Goal: Task Accomplishment & Management: Use online tool/utility

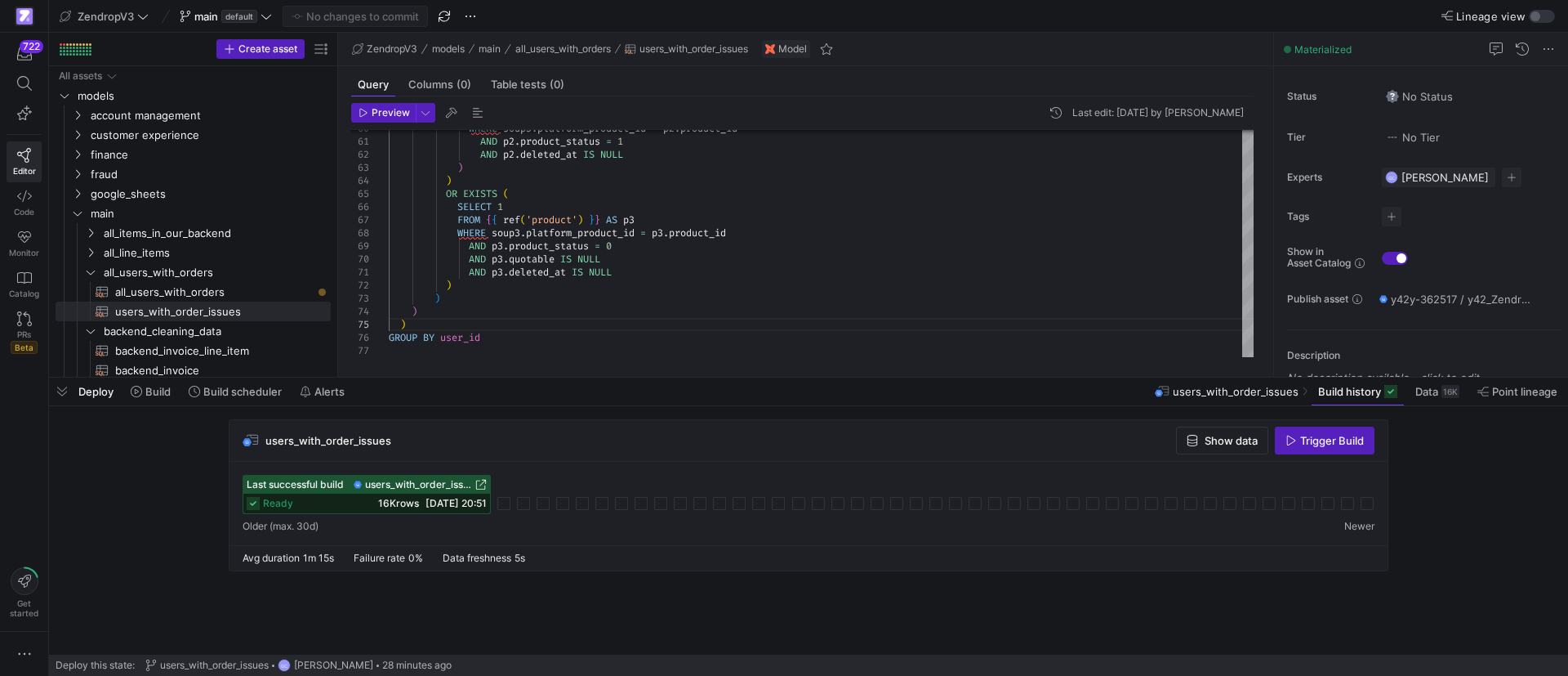
scroll to position [91, 193]
click at [1219, 438] on span "Show data" at bounding box center [1231, 441] width 54 height 13
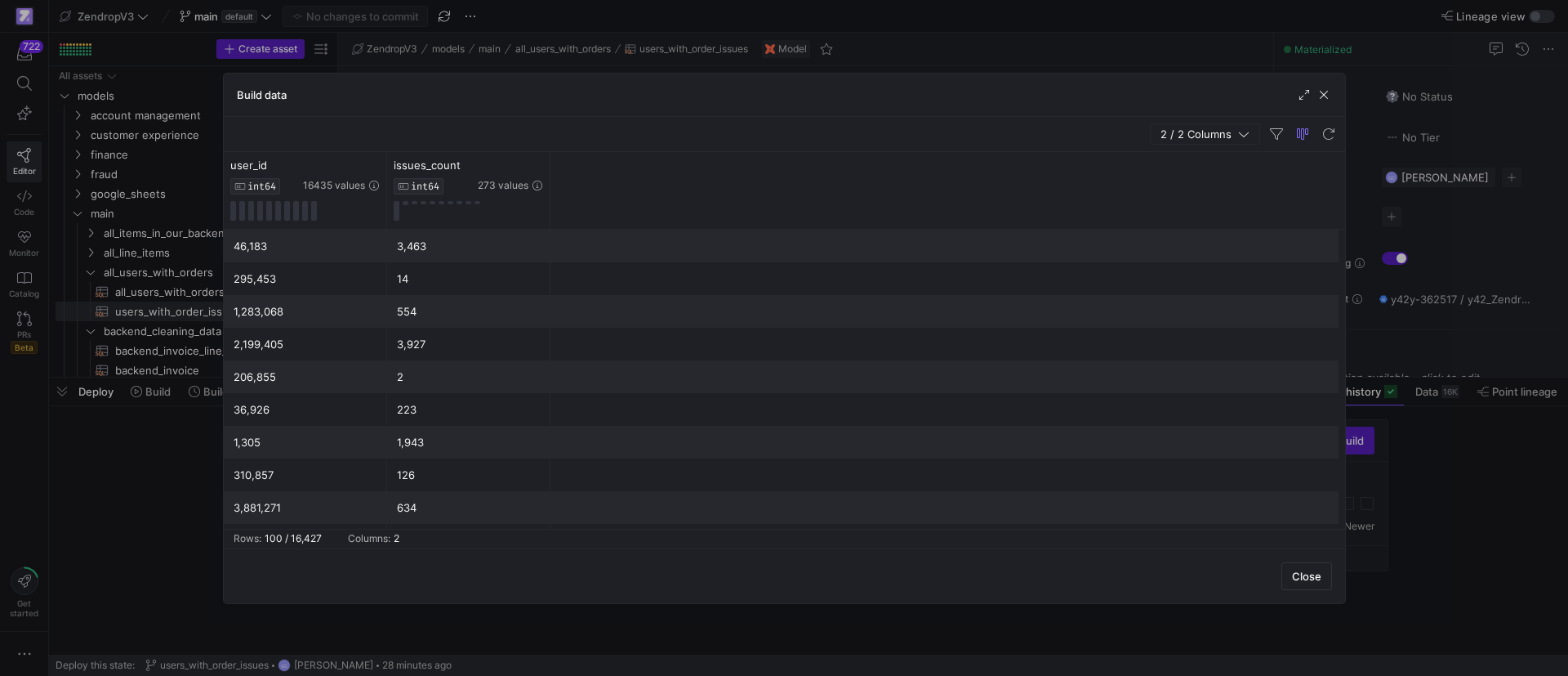
click at [660, 55] on div at bounding box center [784, 338] width 1568 height 676
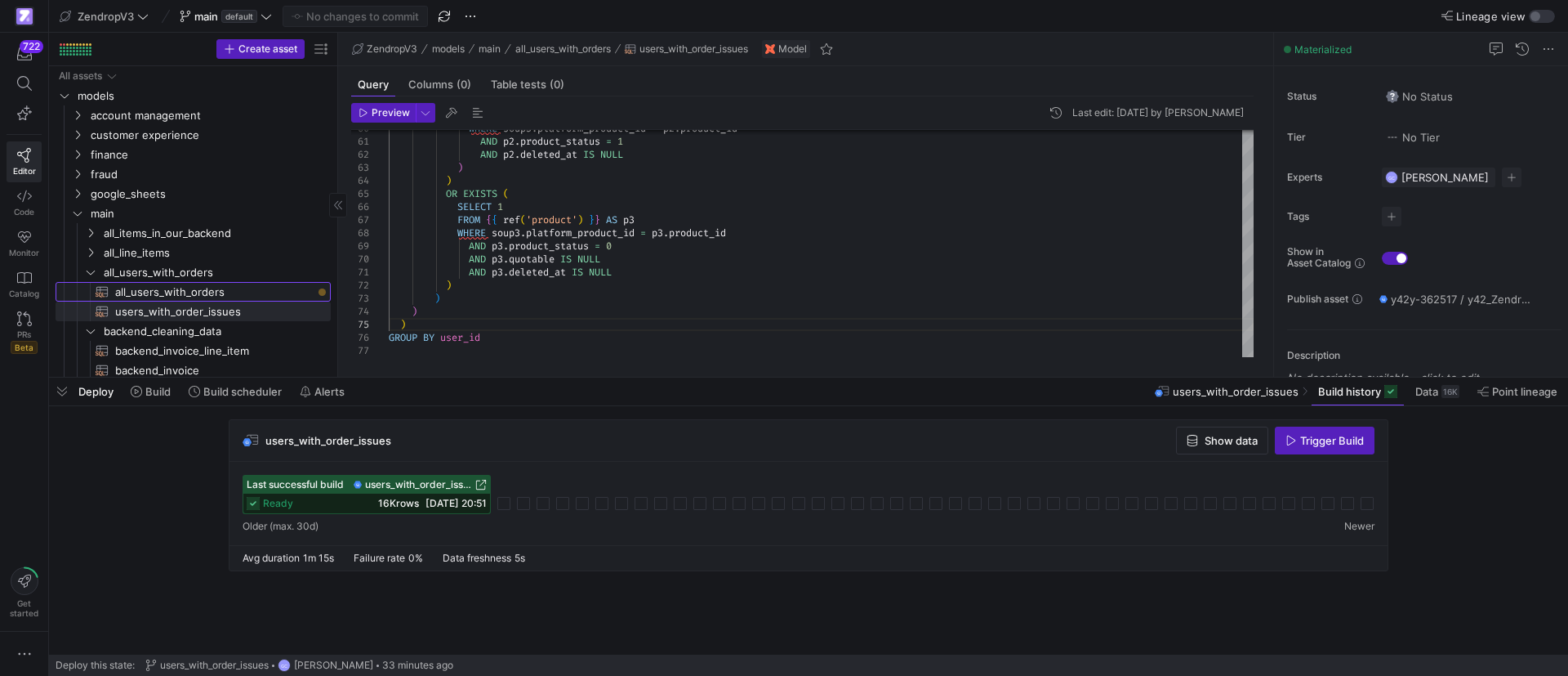
click at [230, 295] on span "all_users_with_orders​​​​​​​​​​" at bounding box center [213, 291] width 197 height 19
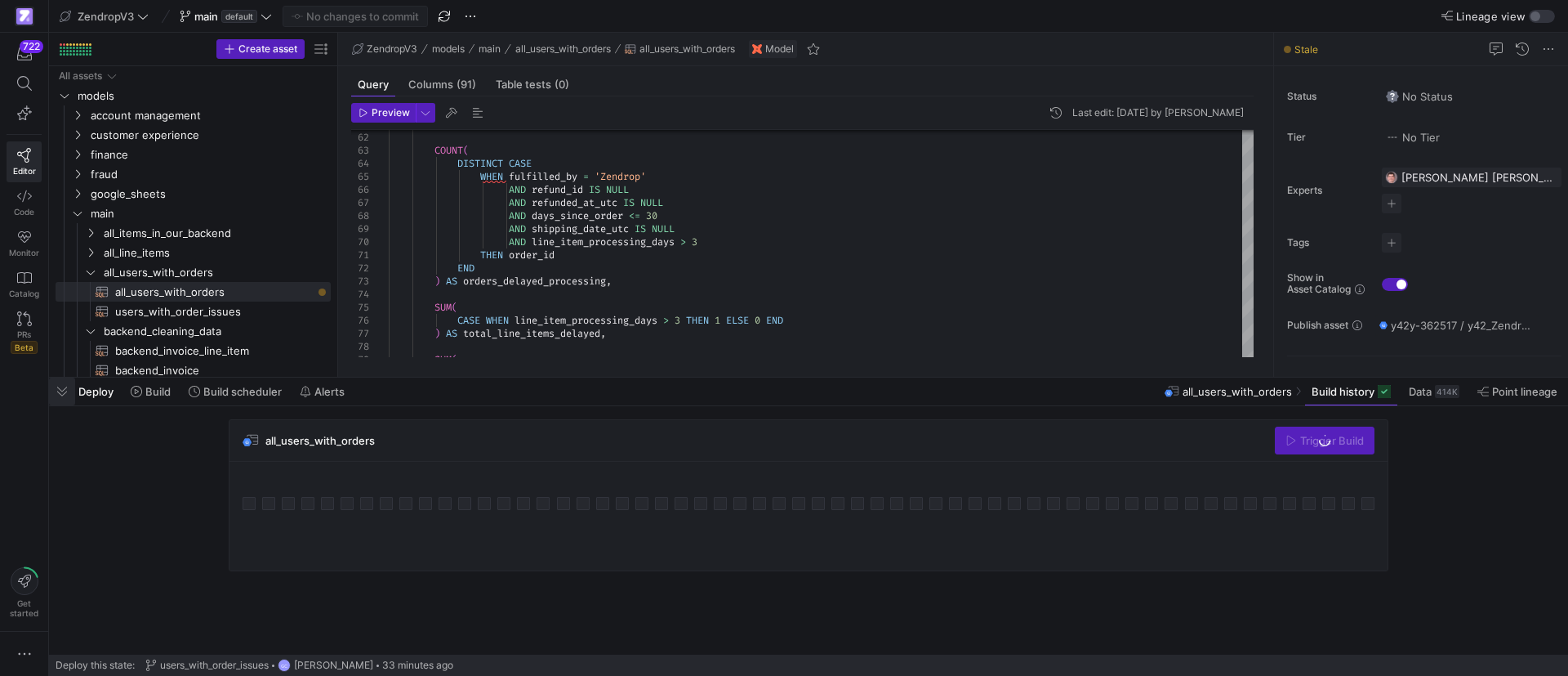
click at [70, 391] on span "button" at bounding box center [63, 391] width 26 height 28
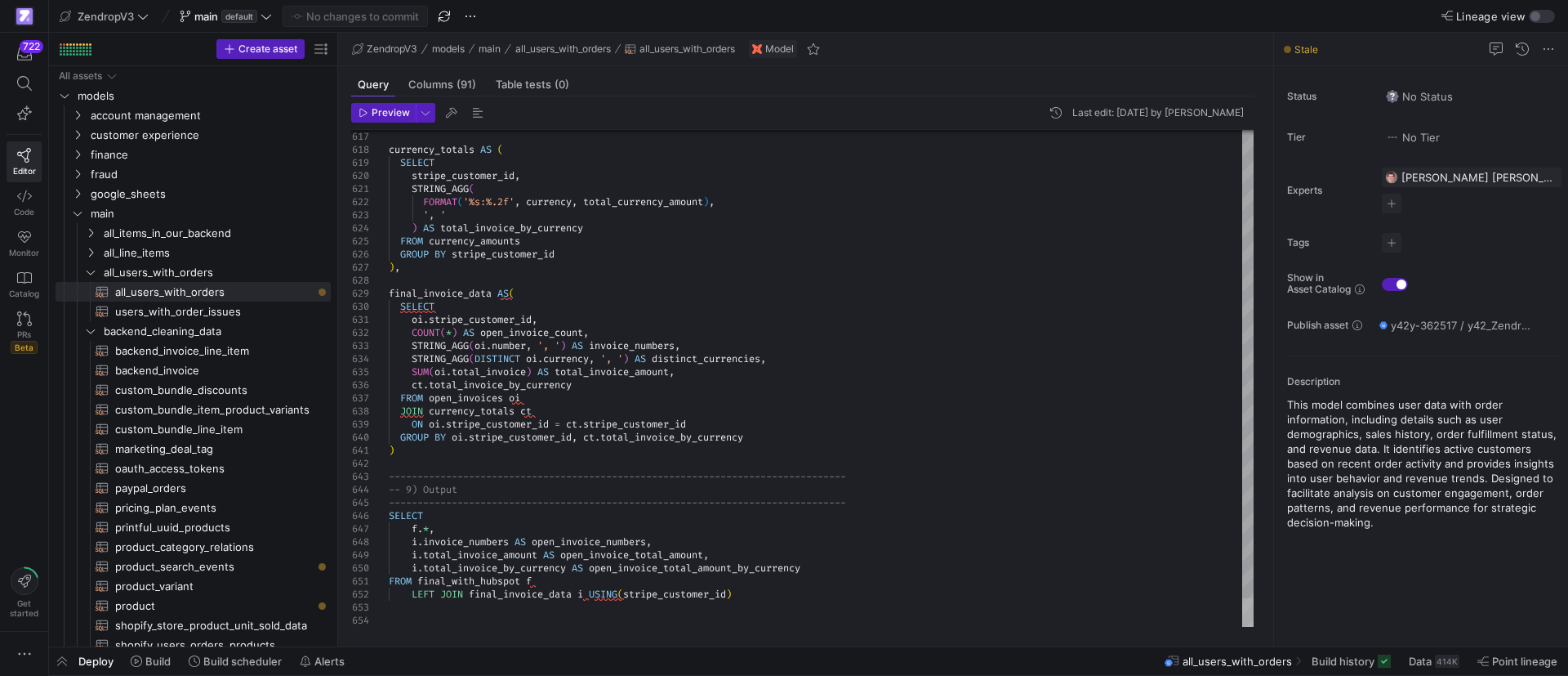
click at [1254, 627] on div at bounding box center [1248, 612] width 12 height 29
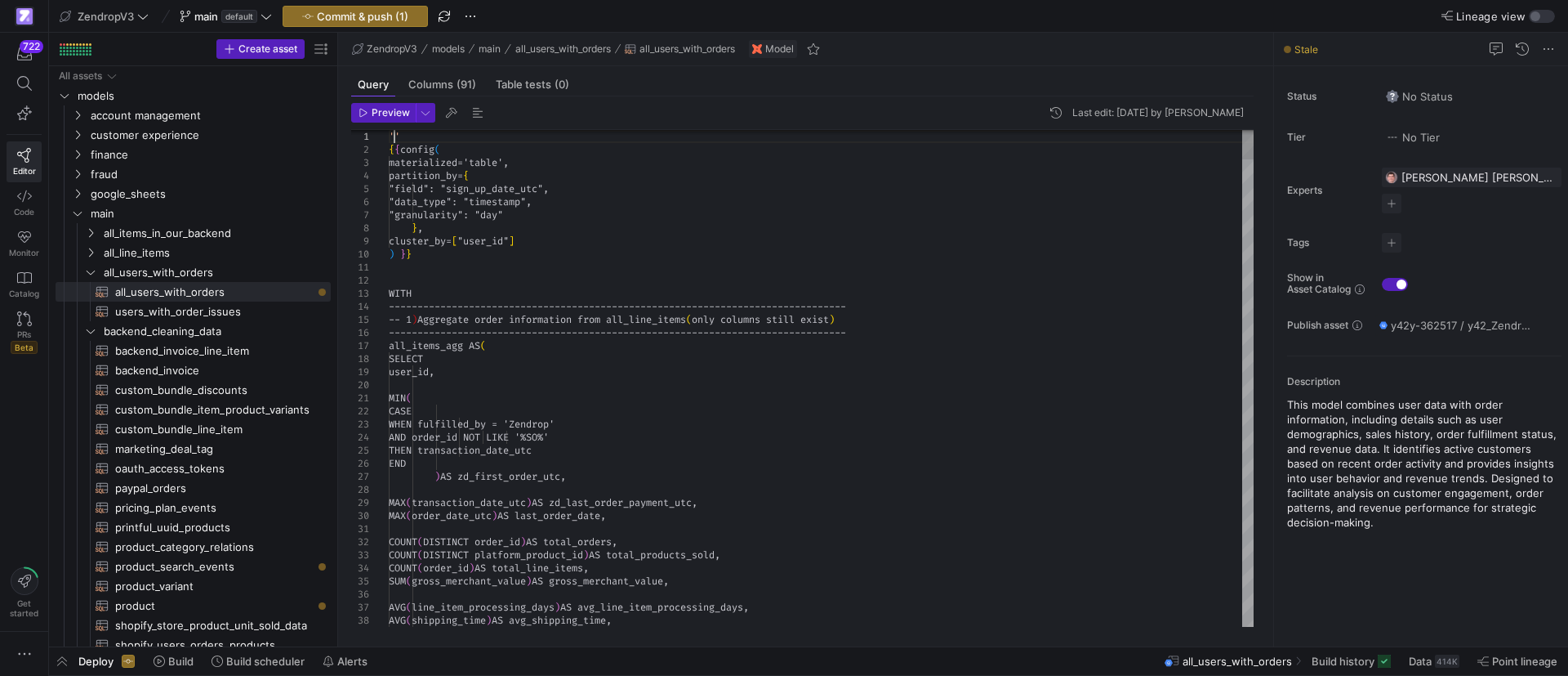
scroll to position [12, 6]
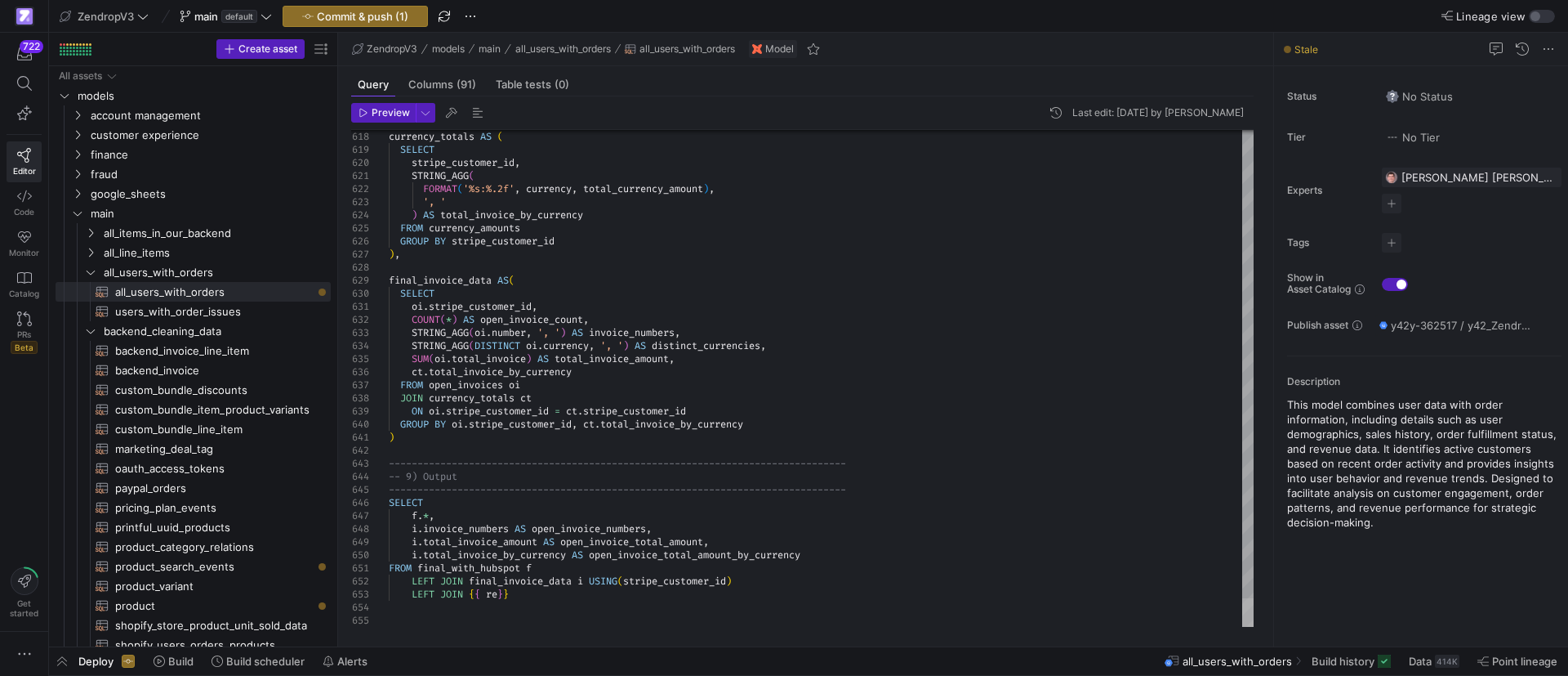
click at [1242, 615] on div at bounding box center [1248, 612] width 12 height 29
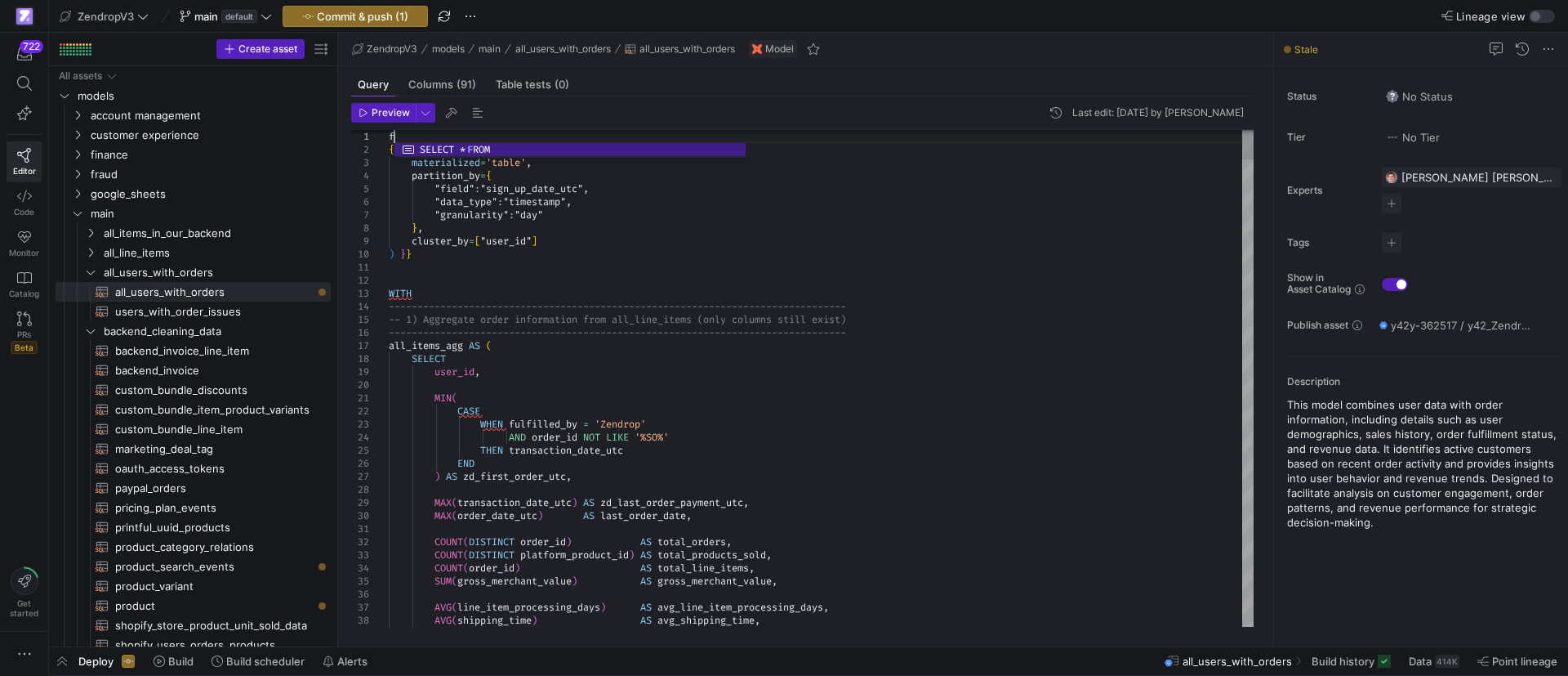
scroll to position [12, 10]
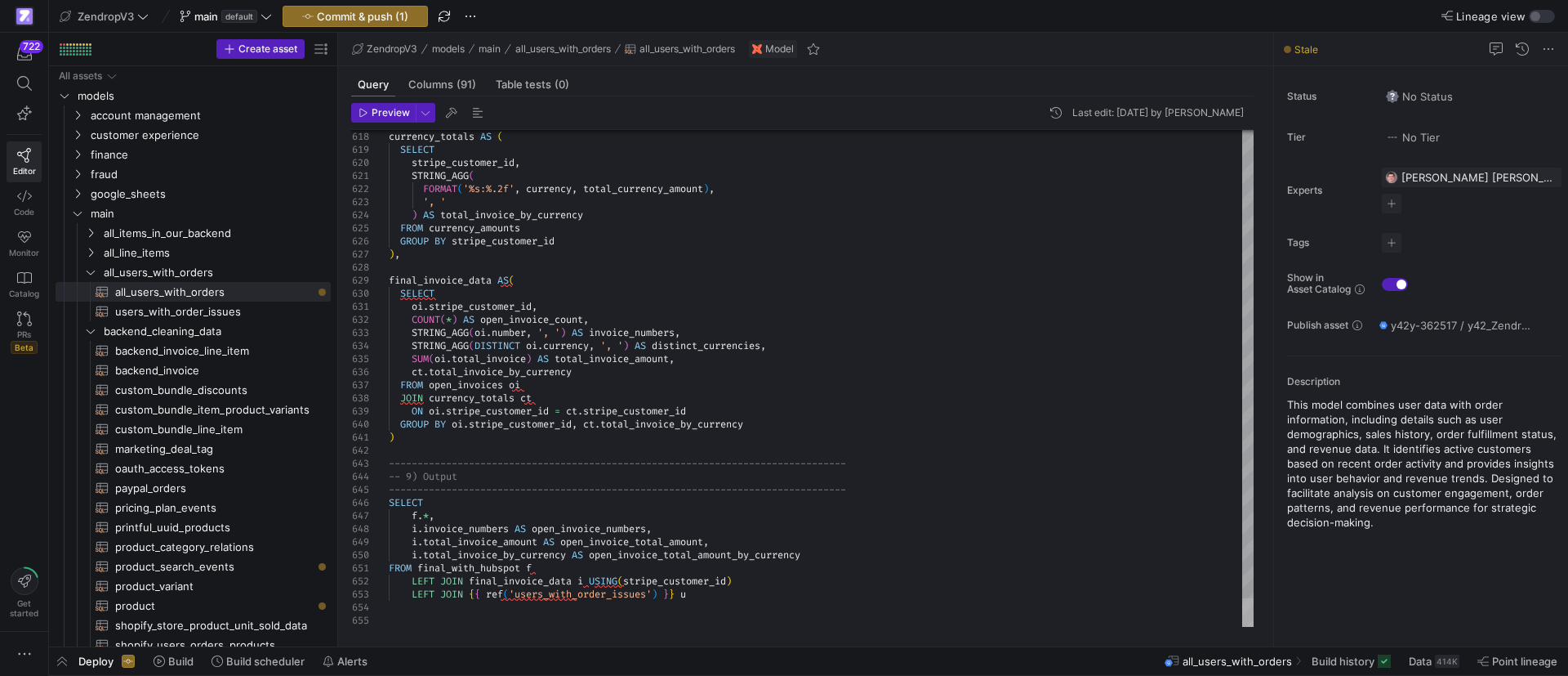
click at [1242, 627] on div at bounding box center [1248, 612] width 12 height 29
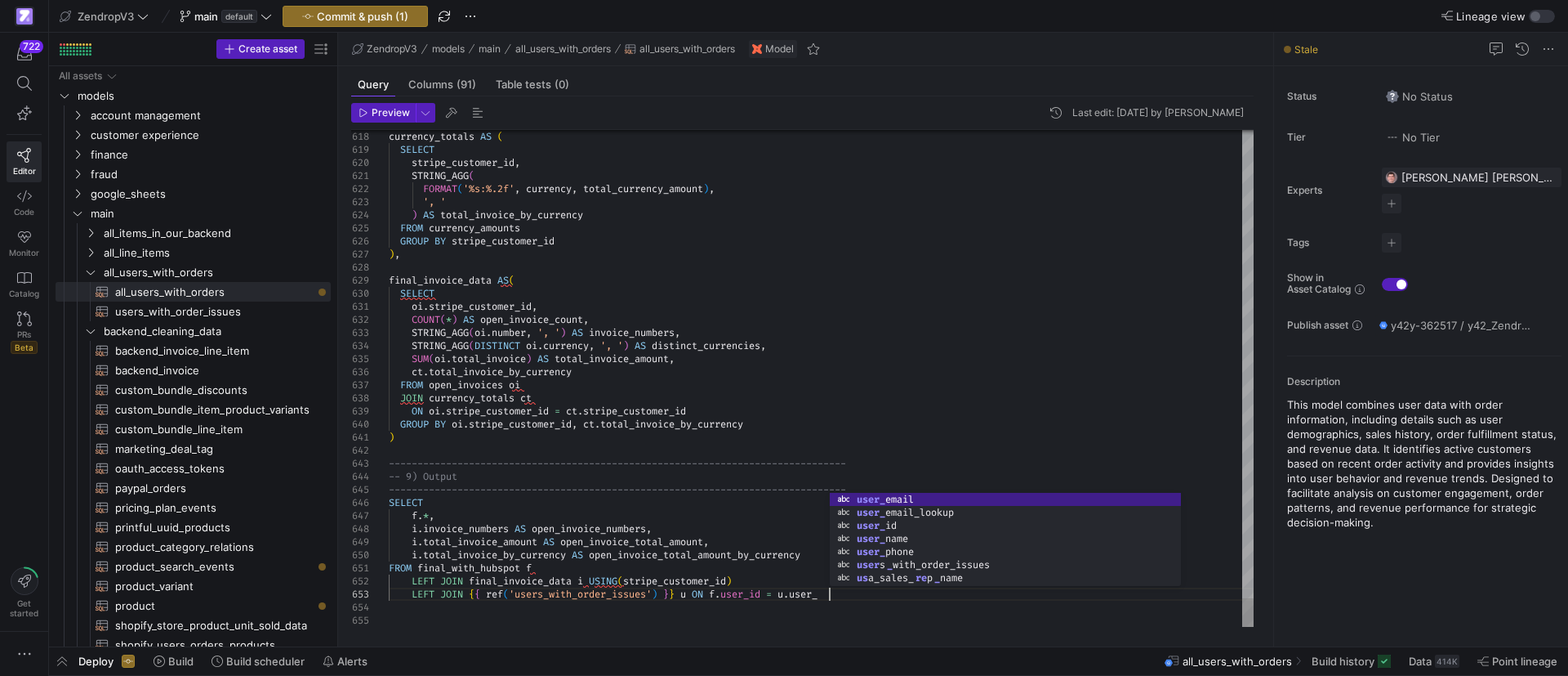
scroll to position [26, 451]
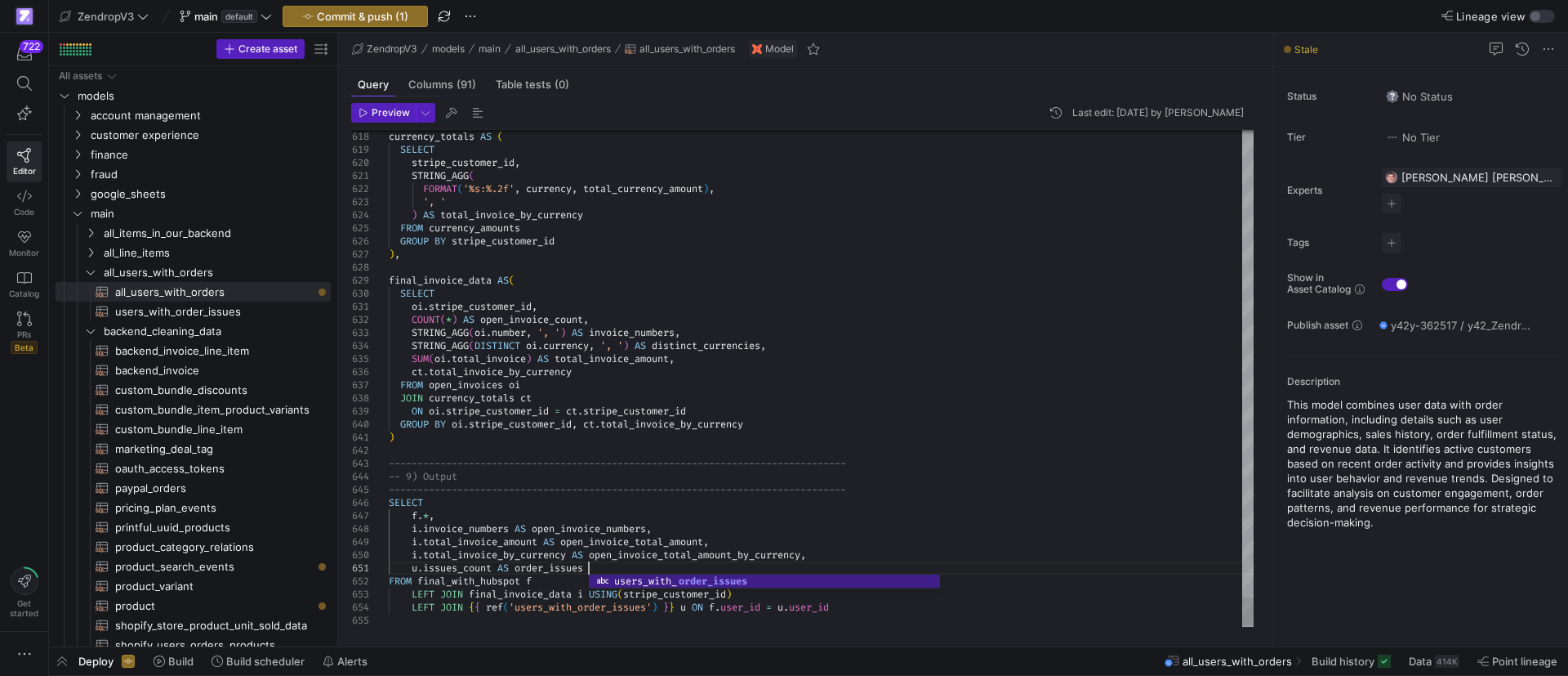
scroll to position [12, 198]
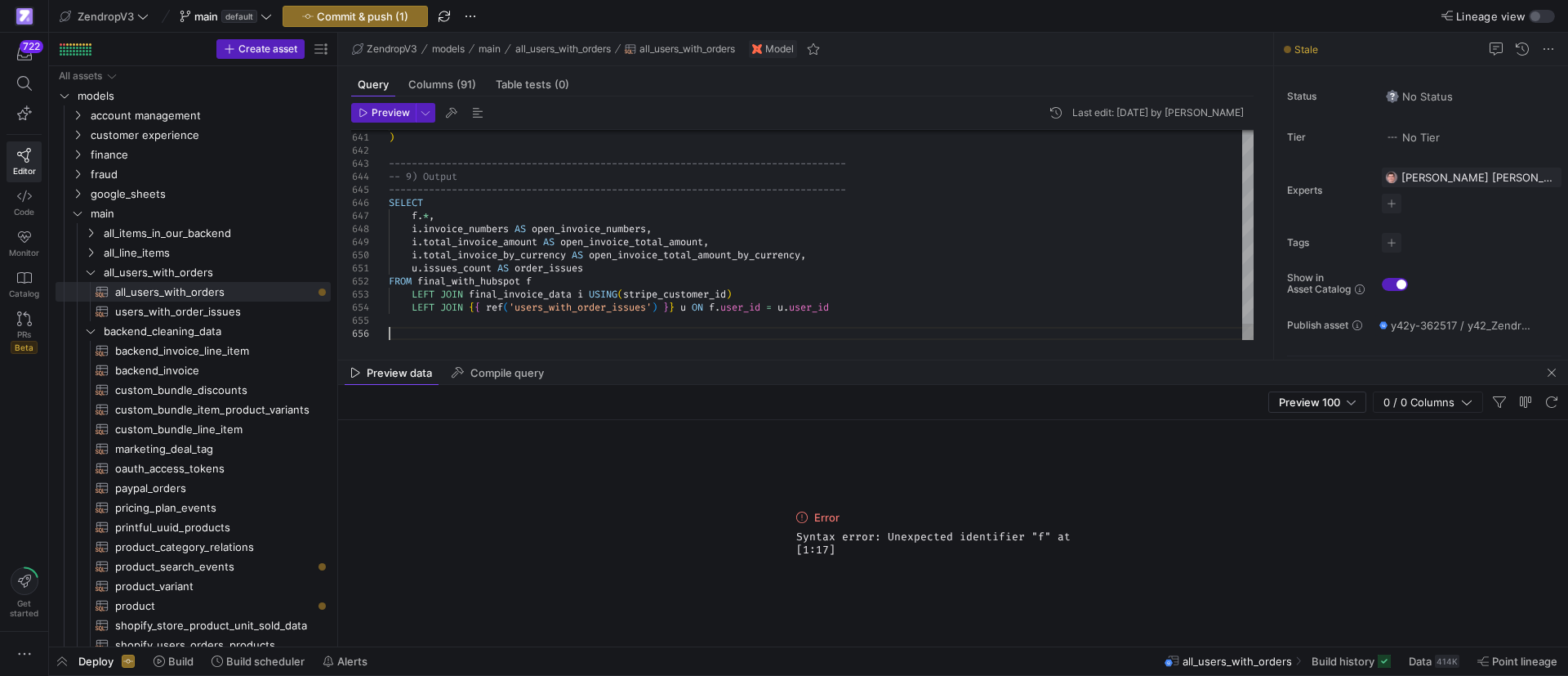
drag, startPoint x: 1238, startPoint y: 334, endPoint x: 1253, endPoint y: 282, distance: 54.1
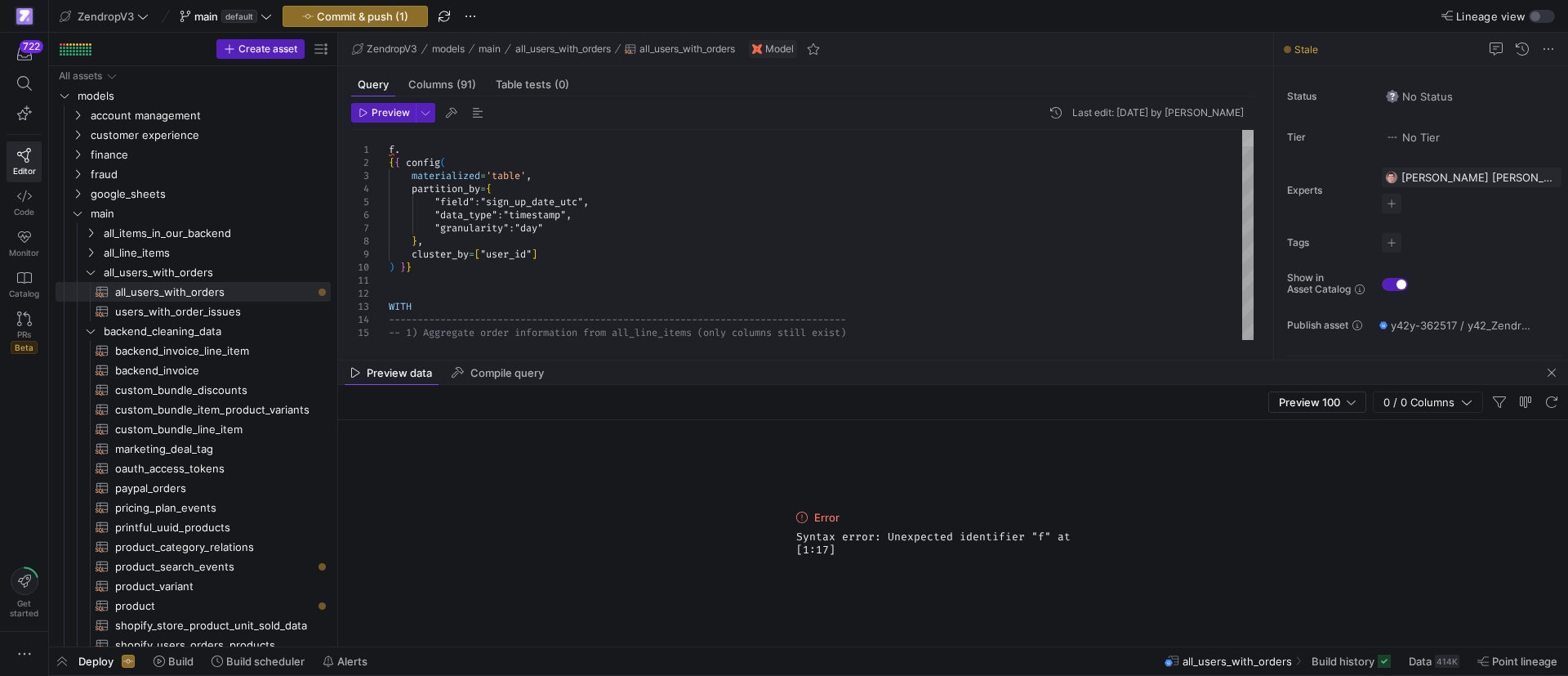
click at [1254, 130] on div at bounding box center [1248, 138] width 12 height 16
drag, startPoint x: 407, startPoint y: 155, endPoint x: 346, endPoint y: 147, distance: 61.5
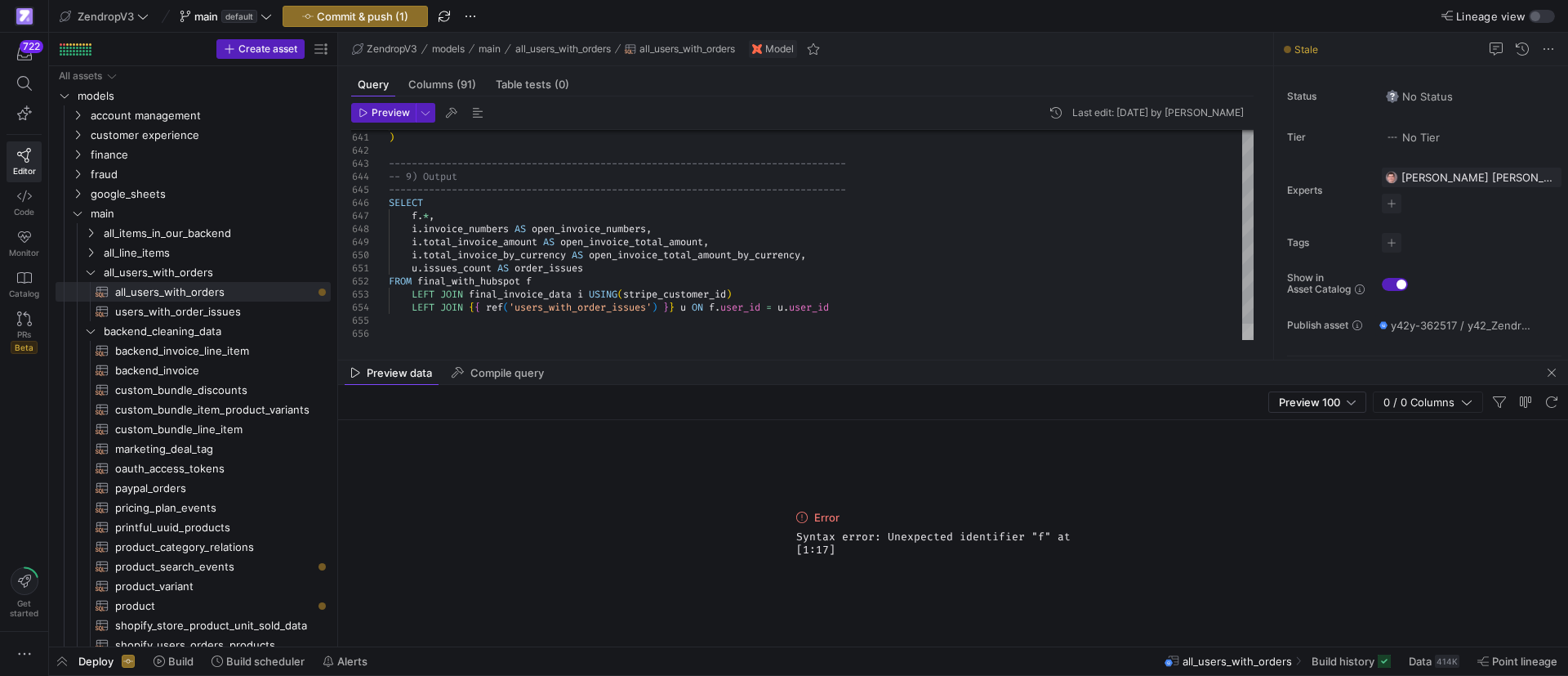
click at [1254, 340] on div at bounding box center [1248, 332] width 12 height 16
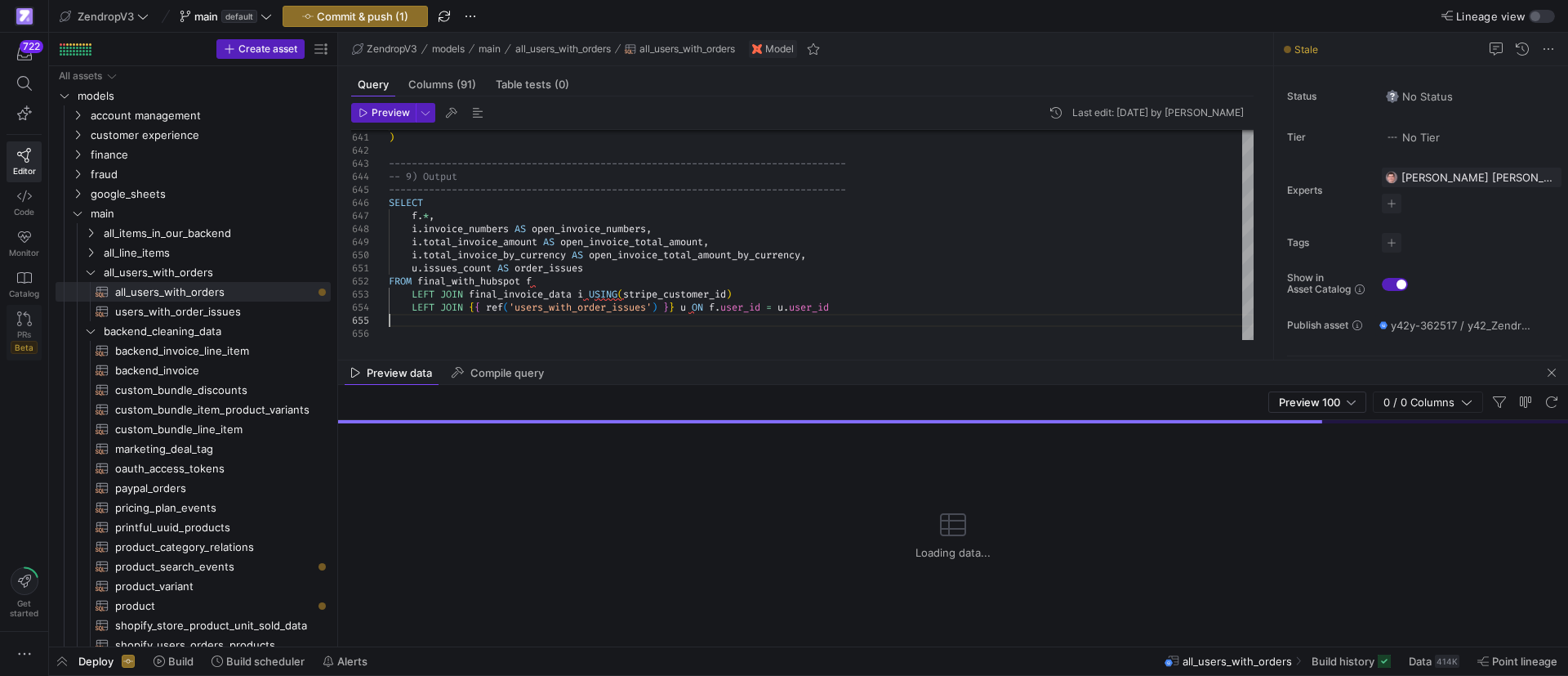
type textarea "u.issues_count AS order_issues FROM final_with_hubspot f LEFT JOIN final_invoic…"
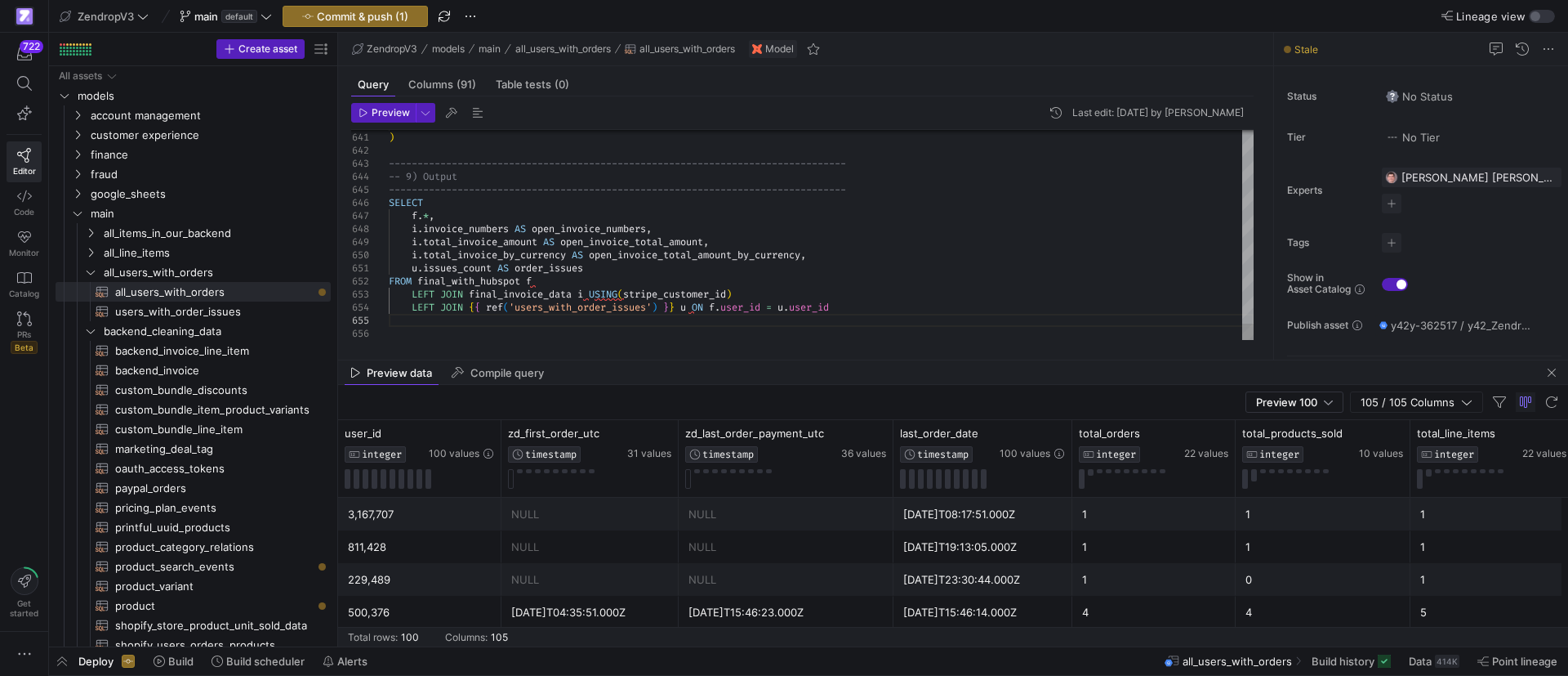
click at [375, 18] on span "Commit & push (1)" at bounding box center [362, 16] width 91 height 13
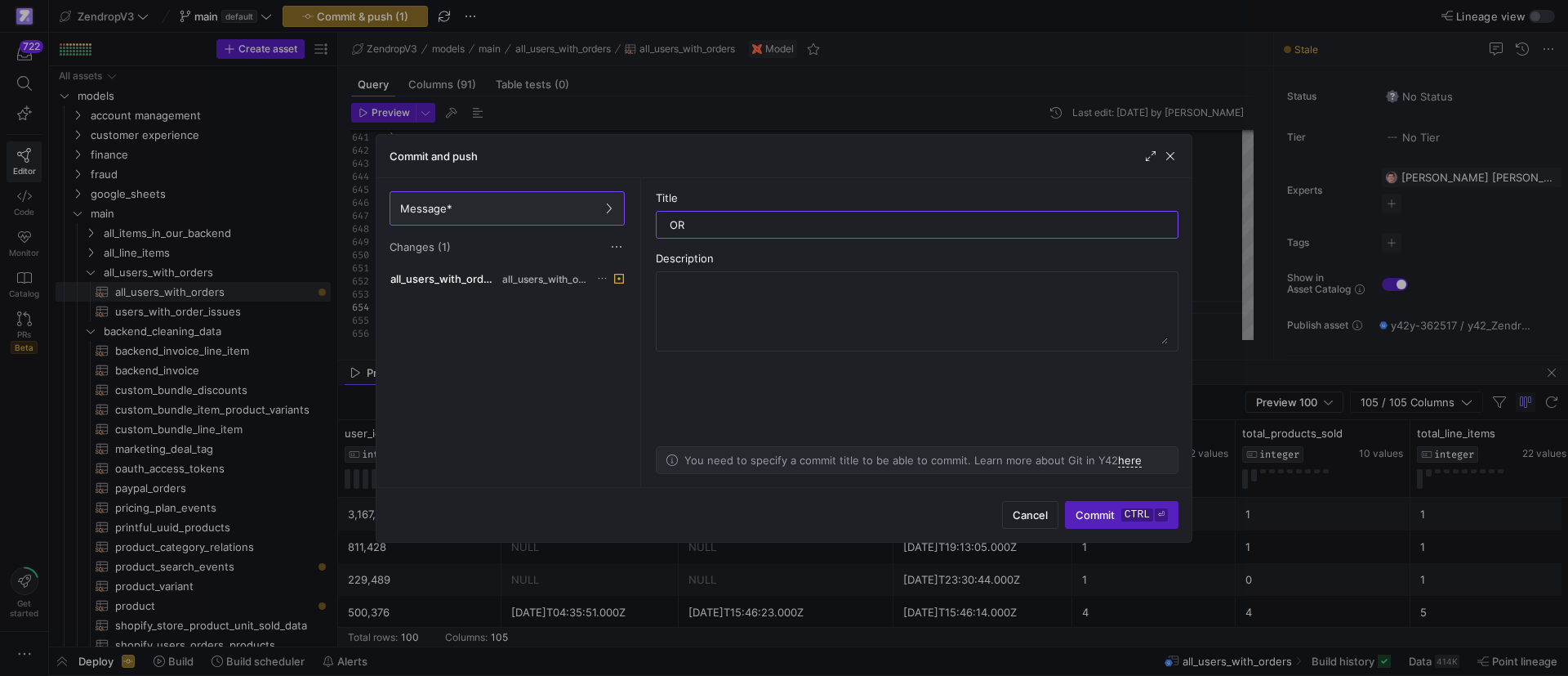
type input "O"
type input "order_issue count"
click at [1128, 508] on kbd "ctrl" at bounding box center [1138, 515] width 32 height 13
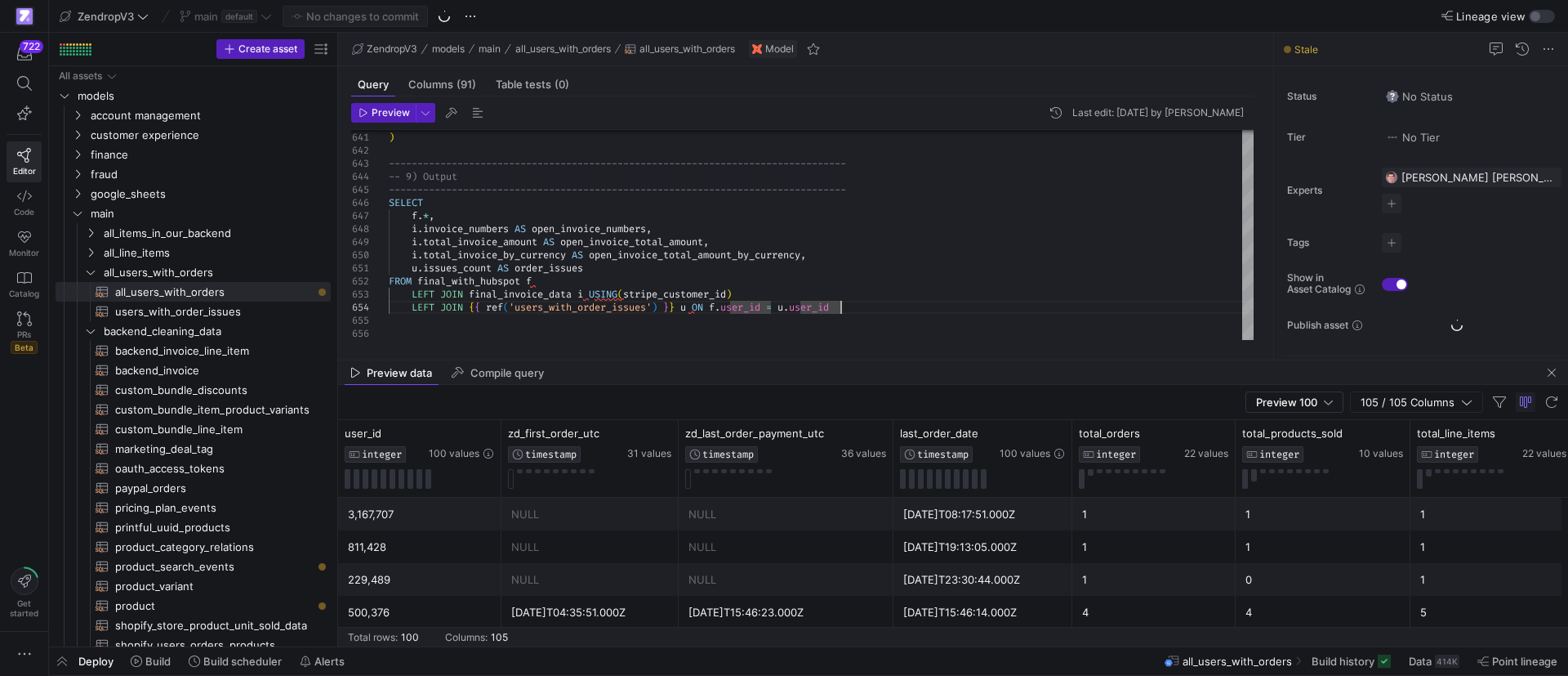
click at [1553, 369] on span "button" at bounding box center [1552, 373] width 20 height 20
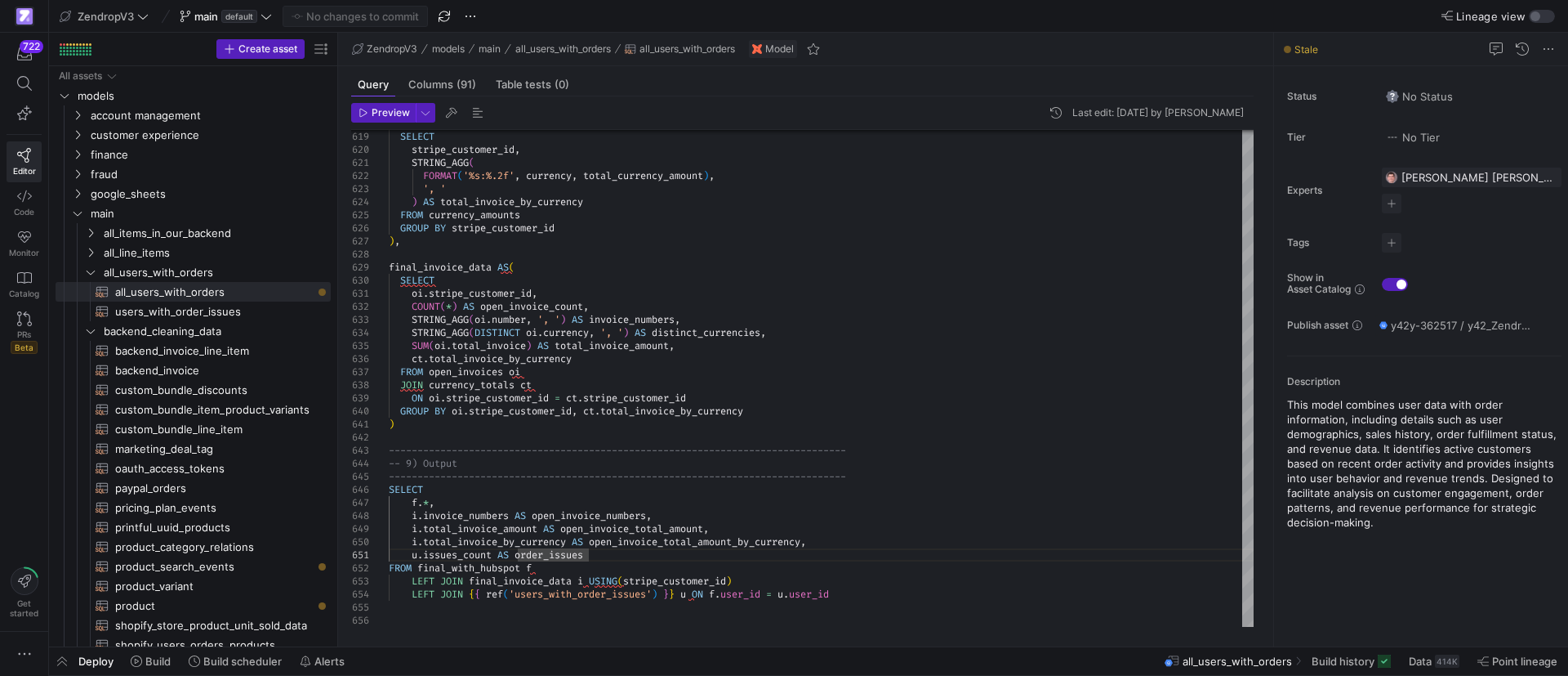
click at [1046, 105] on y42-asset-history "Last edit: [DATE] by [PERSON_NAME]" at bounding box center [1145, 113] width 198 height 20
click at [1072, 116] on div "Last edit: [DATE] by [PERSON_NAME]" at bounding box center [1158, 113] width 171 height 12
click at [1046, 117] on span "button" at bounding box center [1056, 113] width 20 height 20
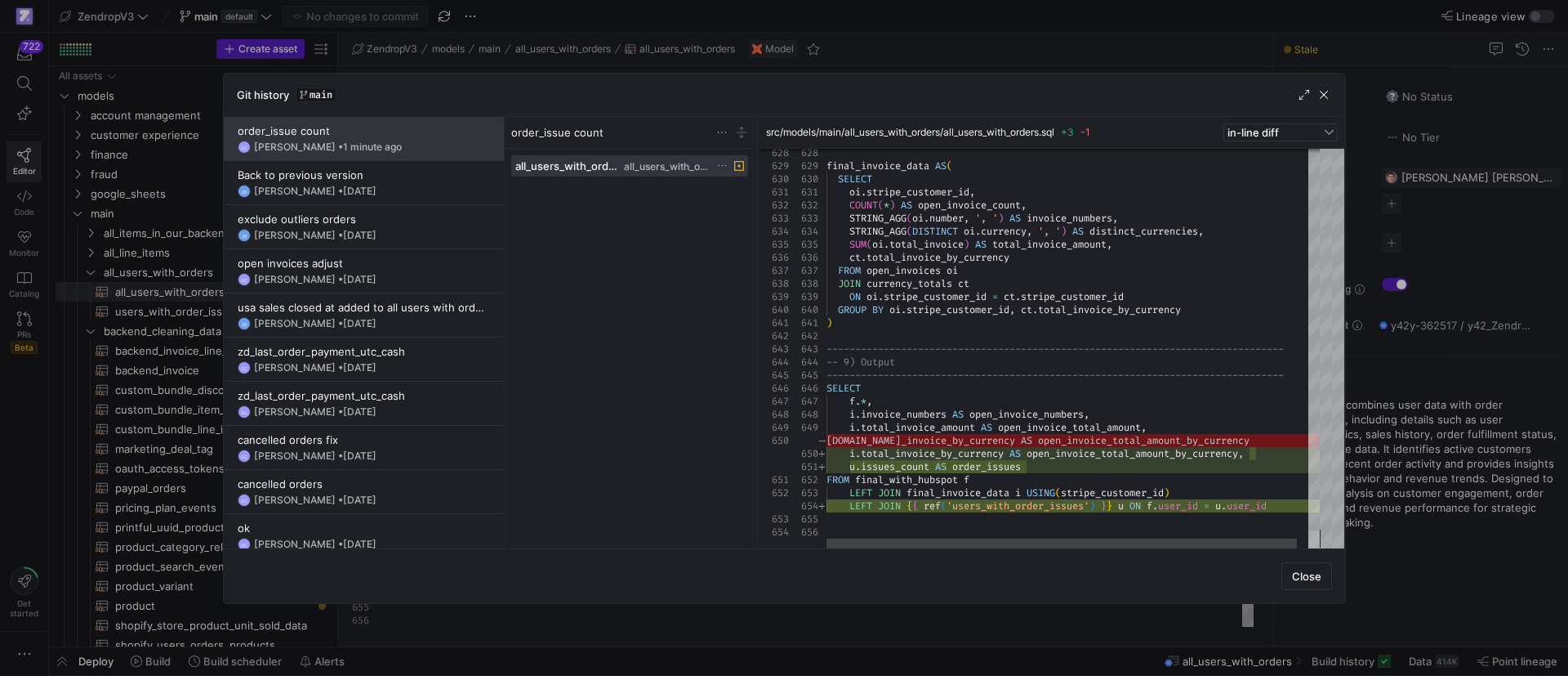
click at [1320, 548] on div at bounding box center [1314, 539] width 12 height 18
click at [955, 622] on div at bounding box center [784, 338] width 1568 height 676
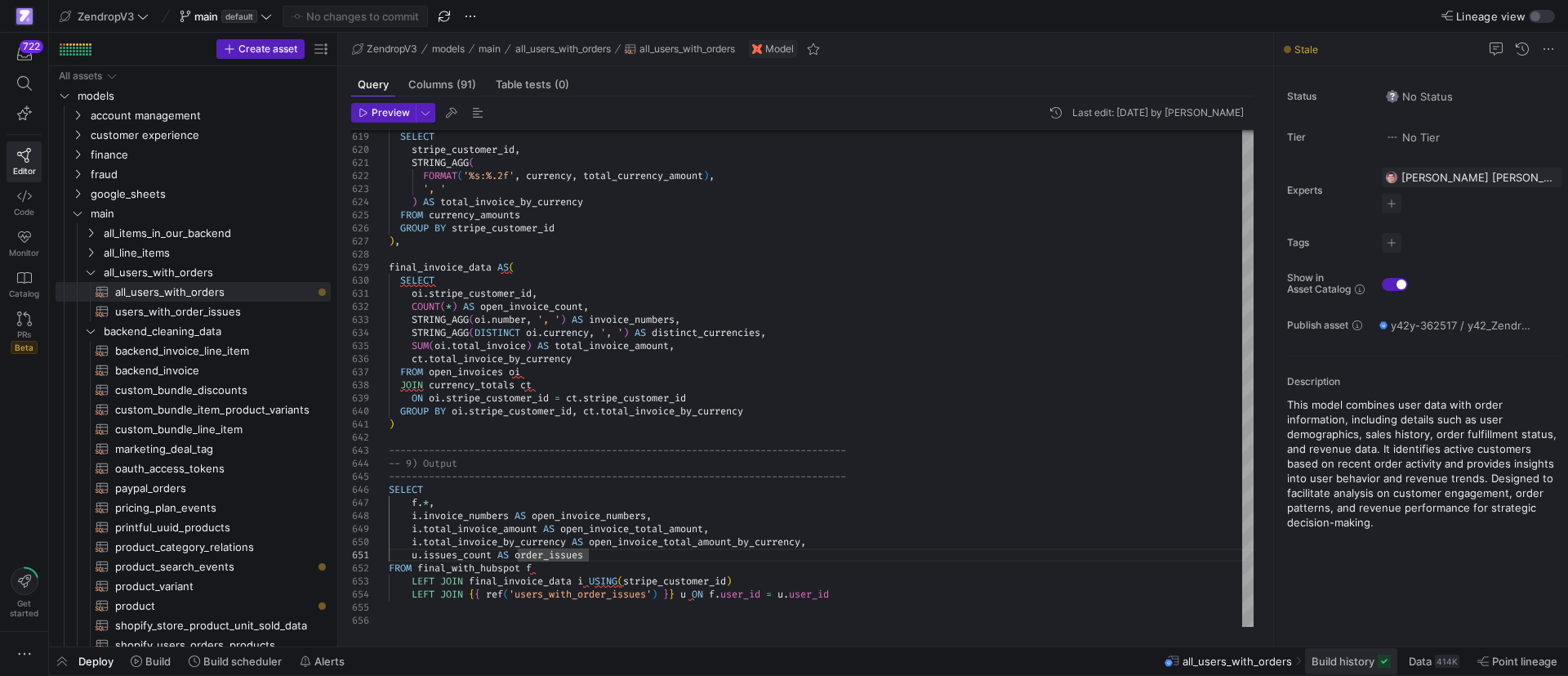
click at [1332, 655] on span "Build history" at bounding box center [1343, 661] width 63 height 13
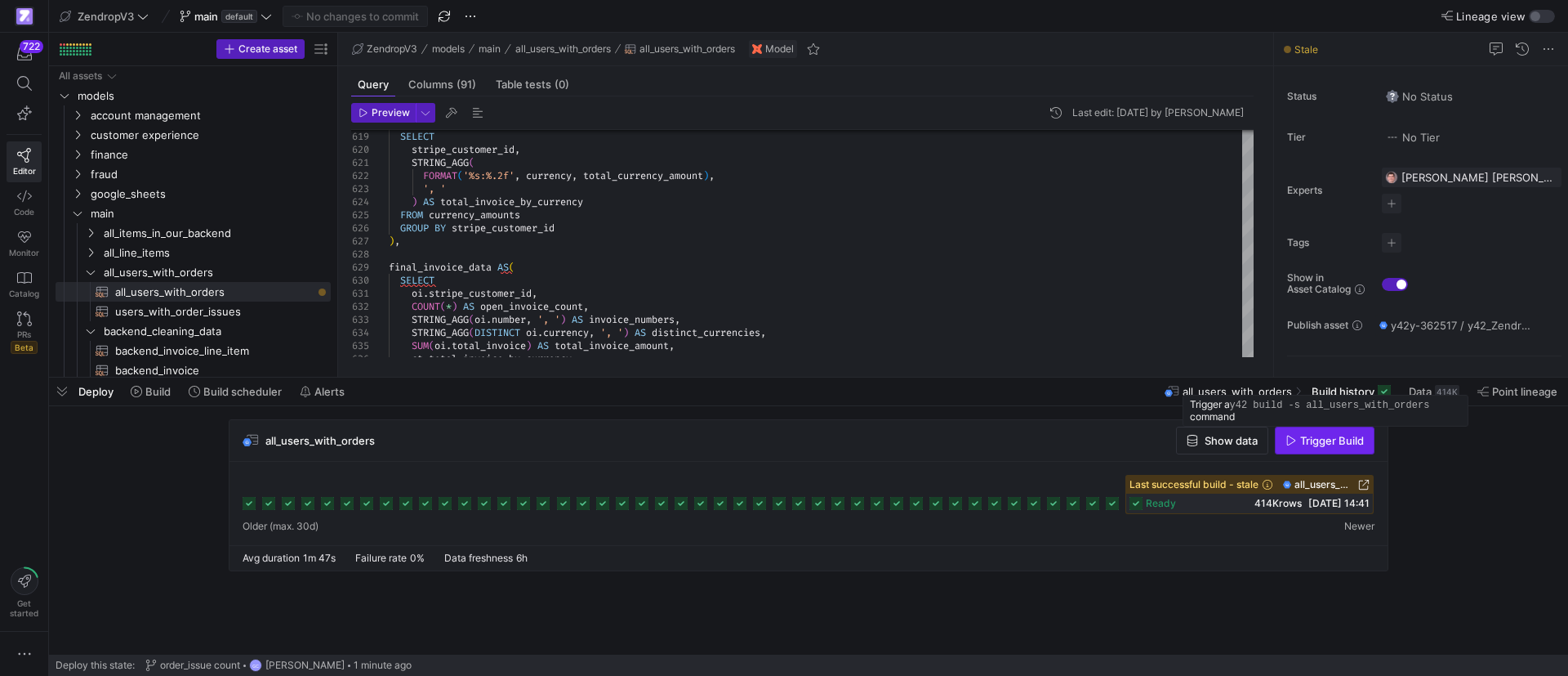
click at [1313, 445] on span "Trigger Build" at bounding box center [1332, 441] width 63 height 13
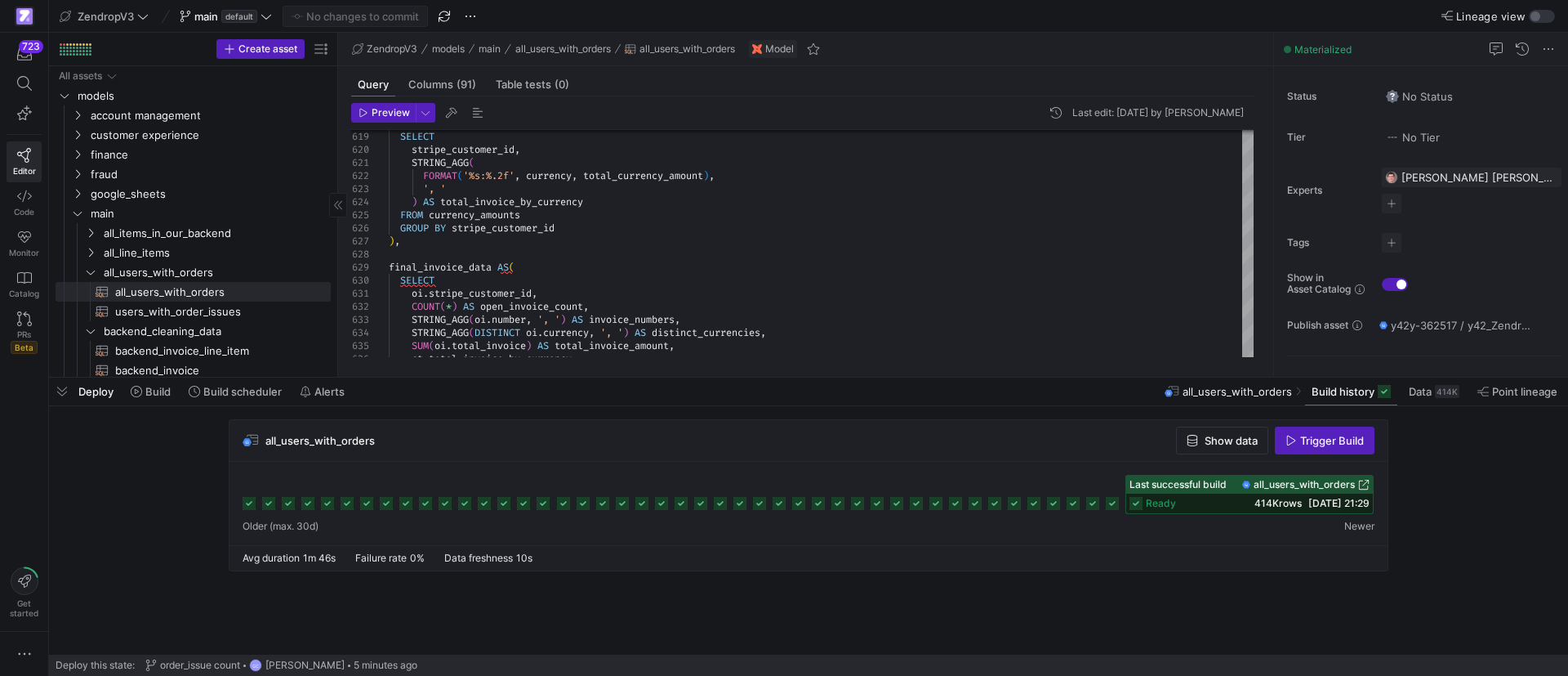
drag, startPoint x: 56, startPoint y: 391, endPoint x: 83, endPoint y: 402, distance: 29.2
click at [56, 390] on span "button" at bounding box center [63, 391] width 26 height 28
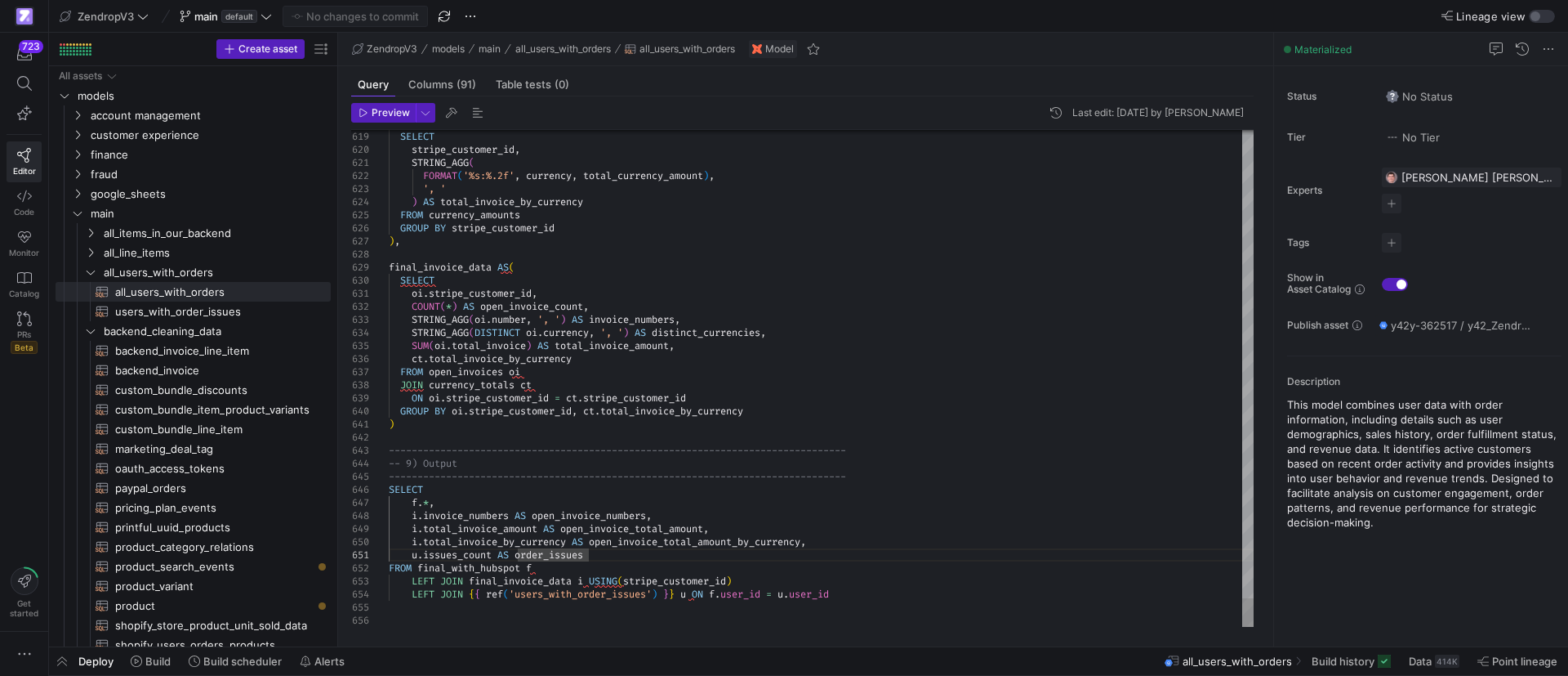
type textarea ") -----------------------------------------------------------------------------…"
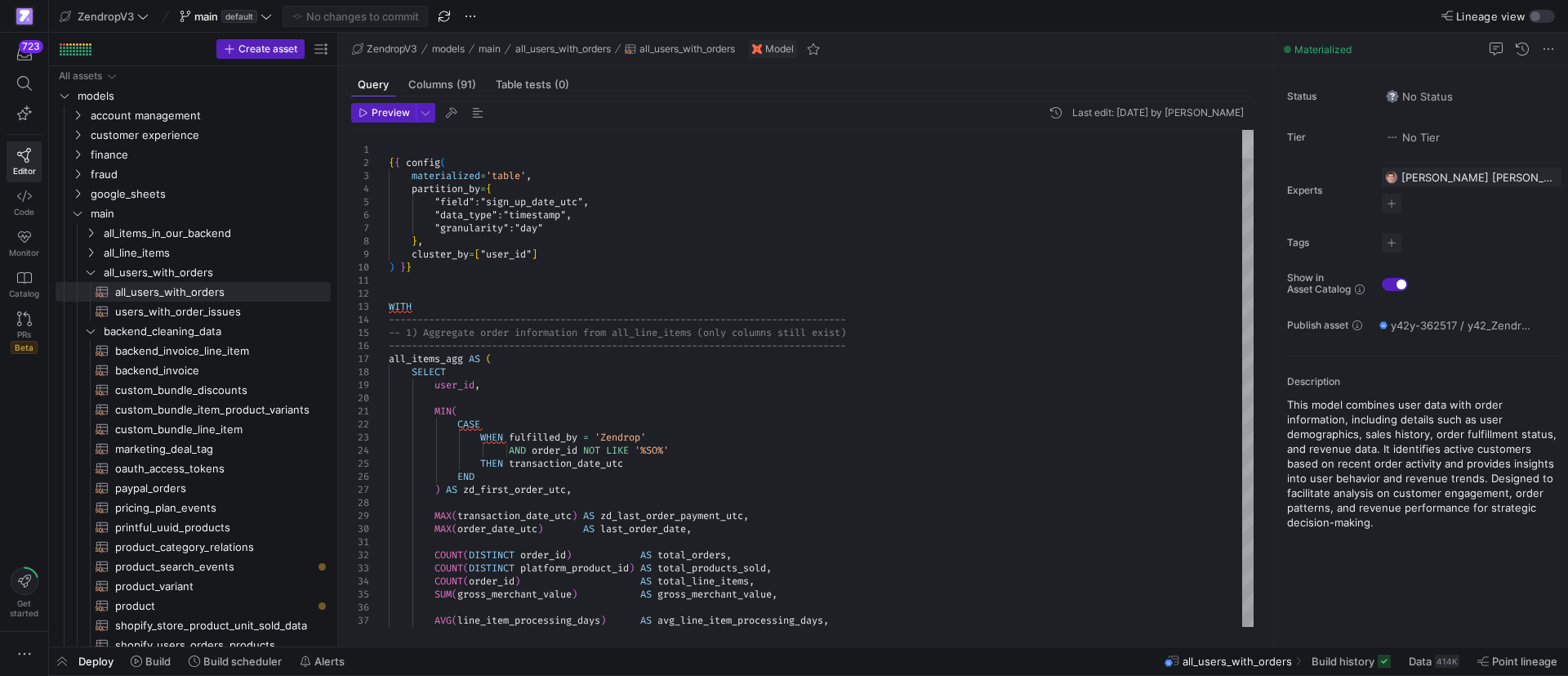
click at [1242, 130] on div at bounding box center [1248, 144] width 12 height 29
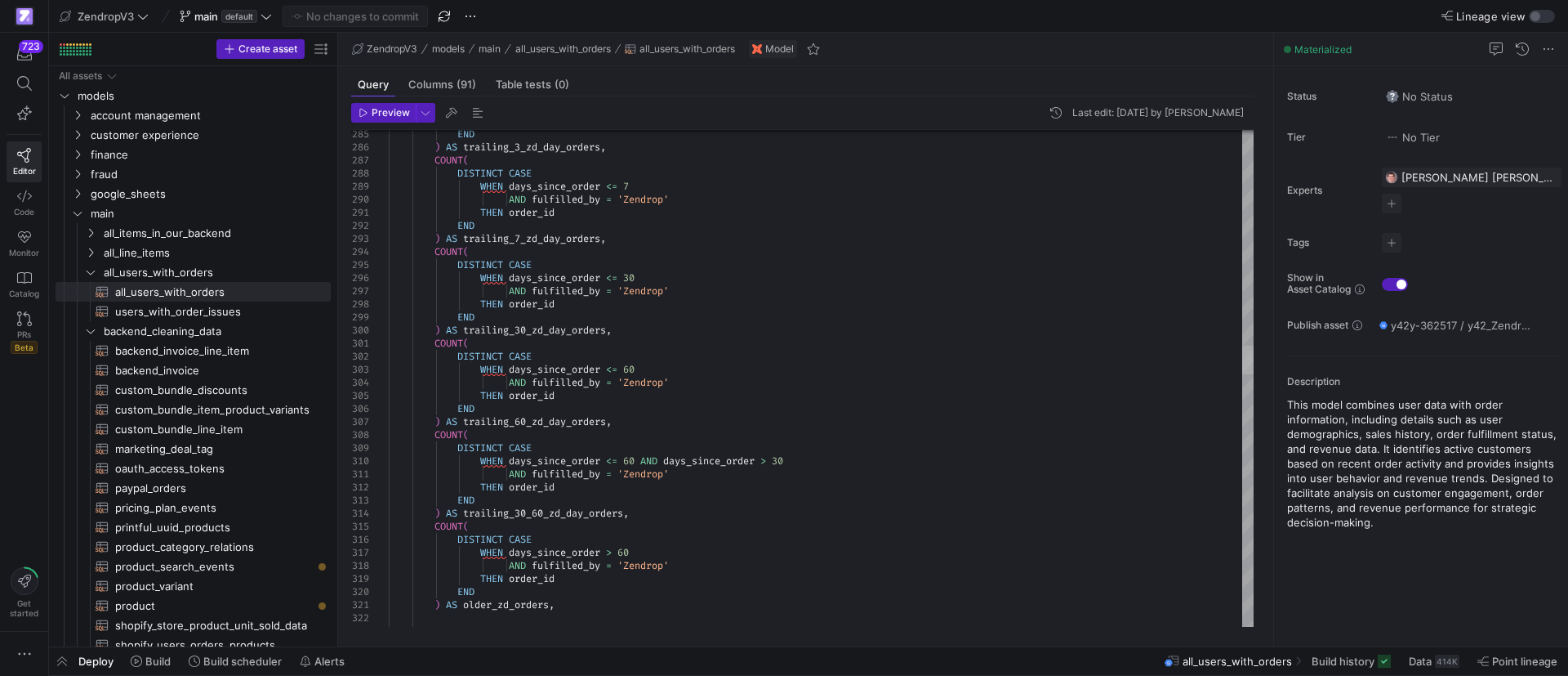
click at [1242, 346] on div at bounding box center [1248, 360] width 12 height 29
